Goal: Register for event/course: Register for event/course

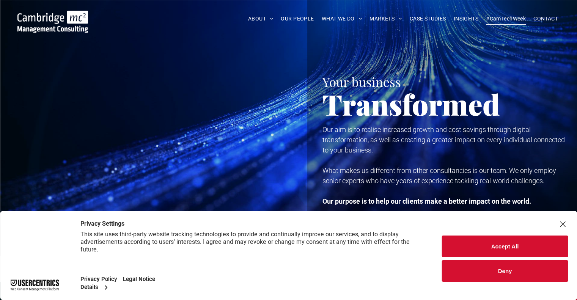
click at [502, 19] on span "#CamTechWeek" at bounding box center [506, 19] width 40 height 12
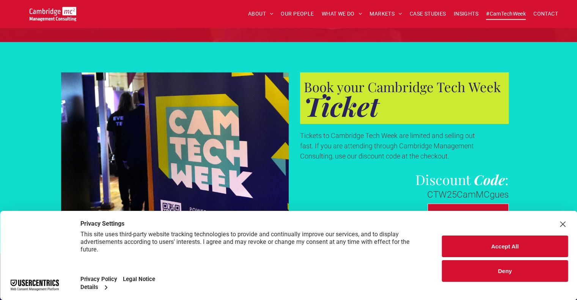
scroll to position [2275, 0]
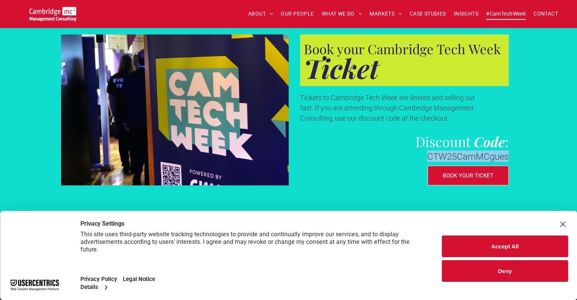
drag, startPoint x: 428, startPoint y: 156, endPoint x: 513, endPoint y: 158, distance: 85.3
click at [513, 158] on div "Book your Cambridge Tech Week Ticket Tickets to Cambridge Tech Week are limited…" at bounding box center [402, 110] width 227 height 151
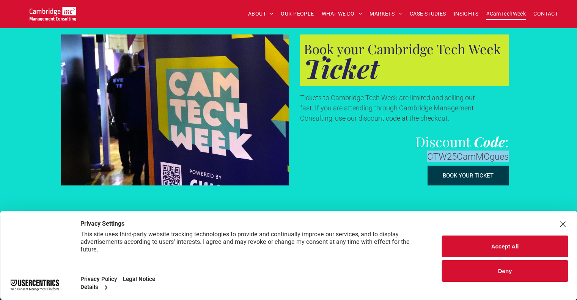
click at [470, 177] on span "BOOK YOUR TICKET" at bounding box center [467, 175] width 51 height 7
